Goal: Navigation & Orientation: Understand site structure

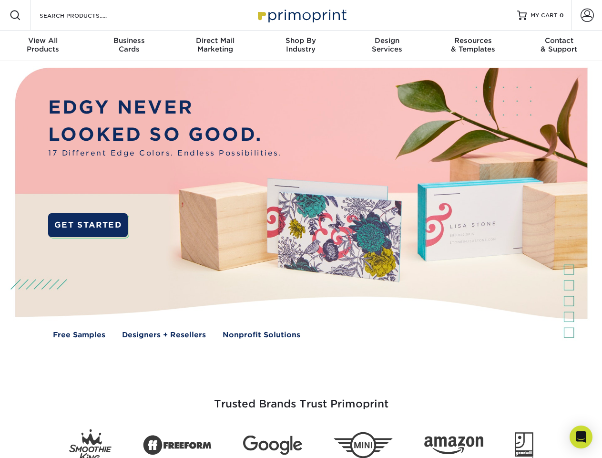
click at [301, 229] on img at bounding box center [301, 210] width 596 height 298
click at [15, 15] on span at bounding box center [15, 15] width 11 height 11
click at [587, 15] on span at bounding box center [587, 15] width 13 height 13
click at [43, 46] on div "View All Products" at bounding box center [43, 44] width 86 height 17
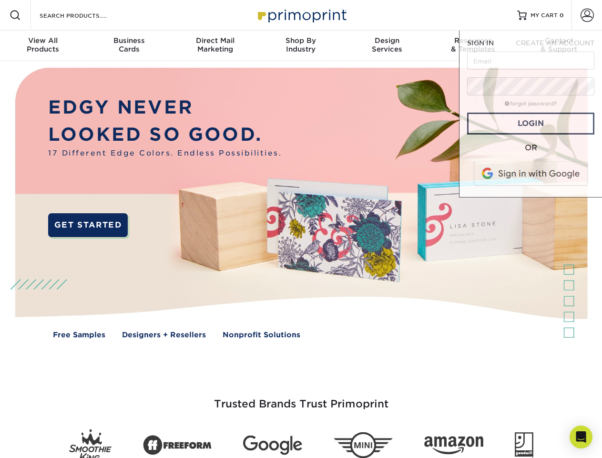
click at [129, 46] on div "Business Cards" at bounding box center [129, 44] width 86 height 17
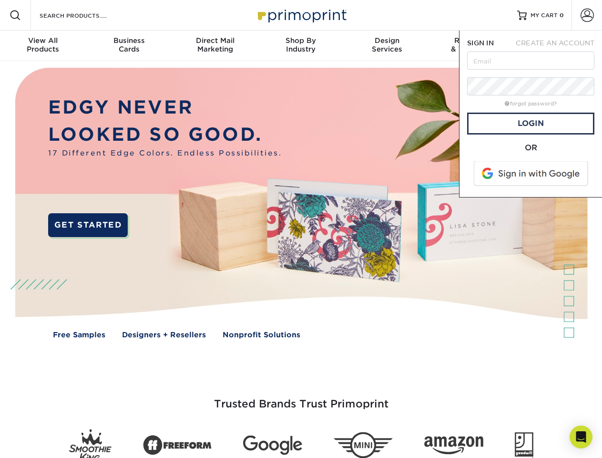
click at [215, 46] on div "Direct Mail Marketing" at bounding box center [215, 44] width 86 height 17
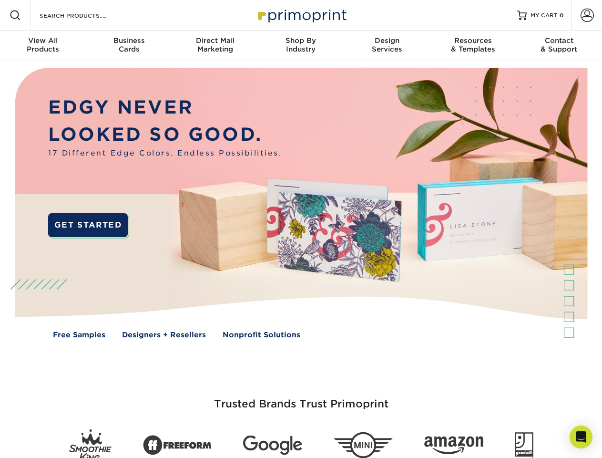
click at [301, 46] on div "Shop By Industry" at bounding box center [301, 44] width 86 height 17
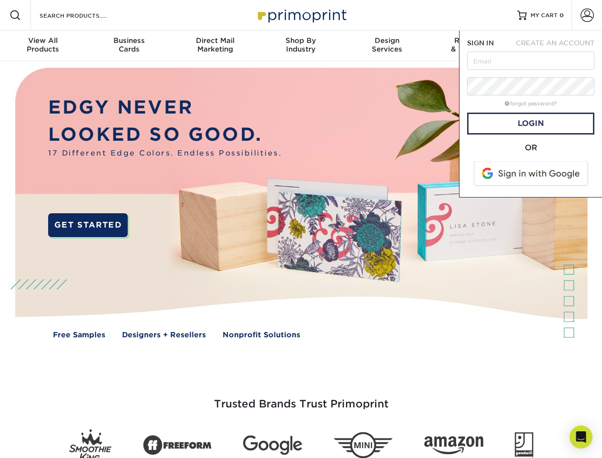
click at [387, 46] on div "Design Services" at bounding box center [387, 44] width 86 height 17
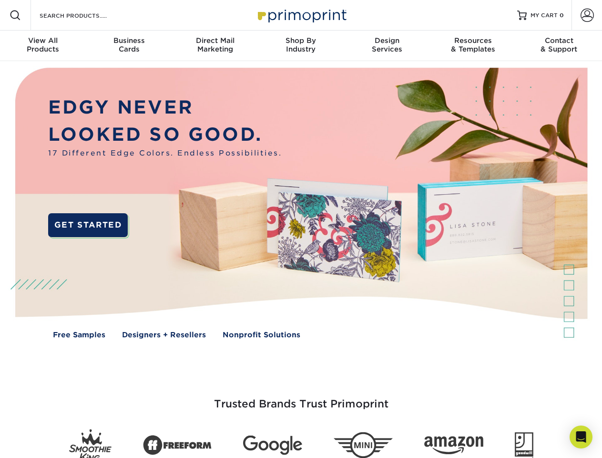
click at [473, 46] on span "SIGN IN" at bounding box center [480, 43] width 27 height 8
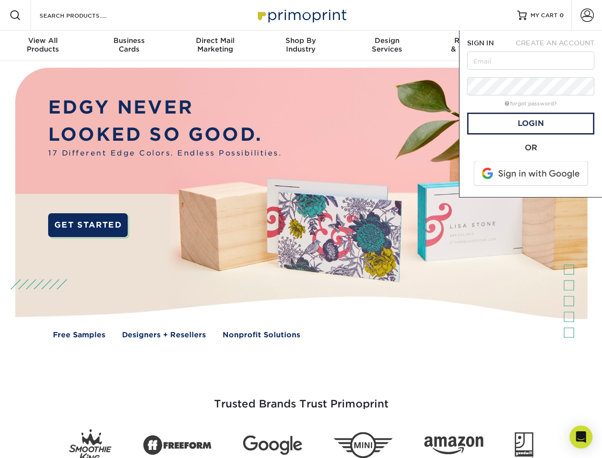
click at [559, 46] on div "Contact & Support" at bounding box center [560, 44] width 86 height 17
